Goal: Information Seeking & Learning: Learn about a topic

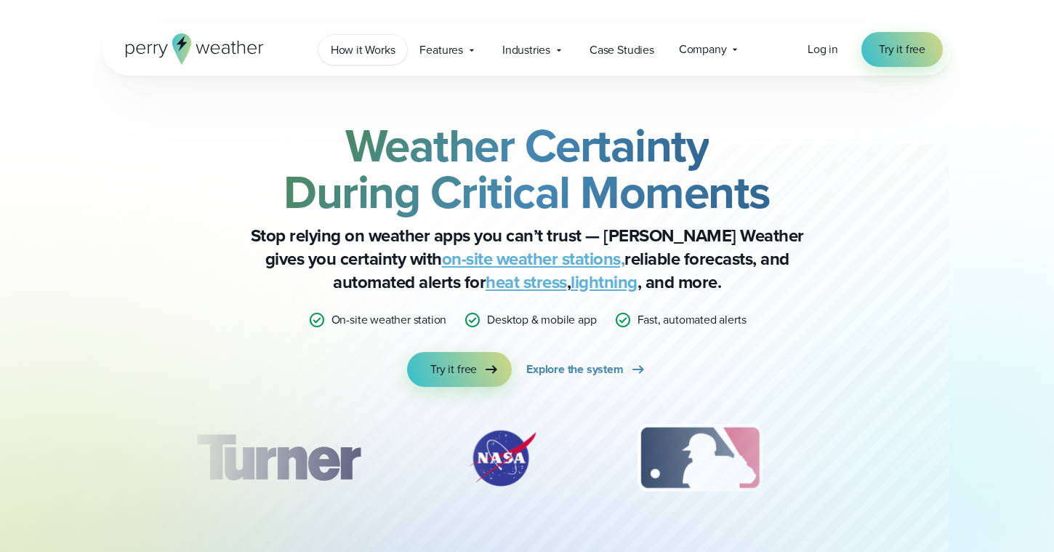
click at [359, 48] on span "How it Works" at bounding box center [363, 49] width 65 height 17
